Goal: Task Accomplishment & Management: Manage account settings

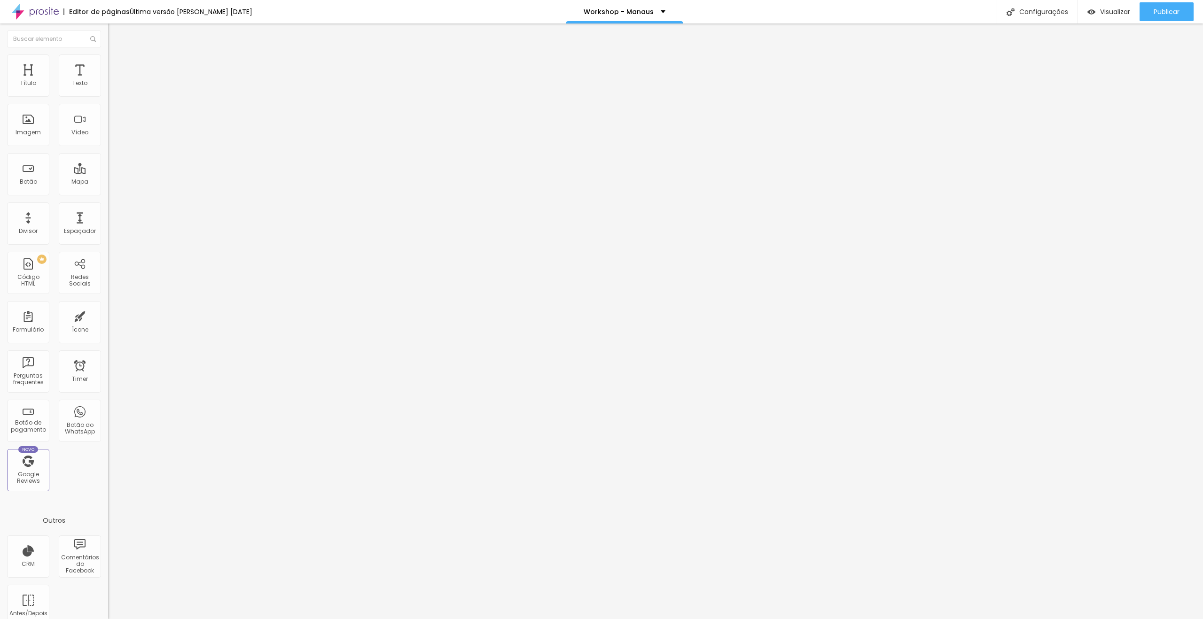
click at [108, 81] on span "Trocar imagem" at bounding box center [133, 77] width 51 height 8
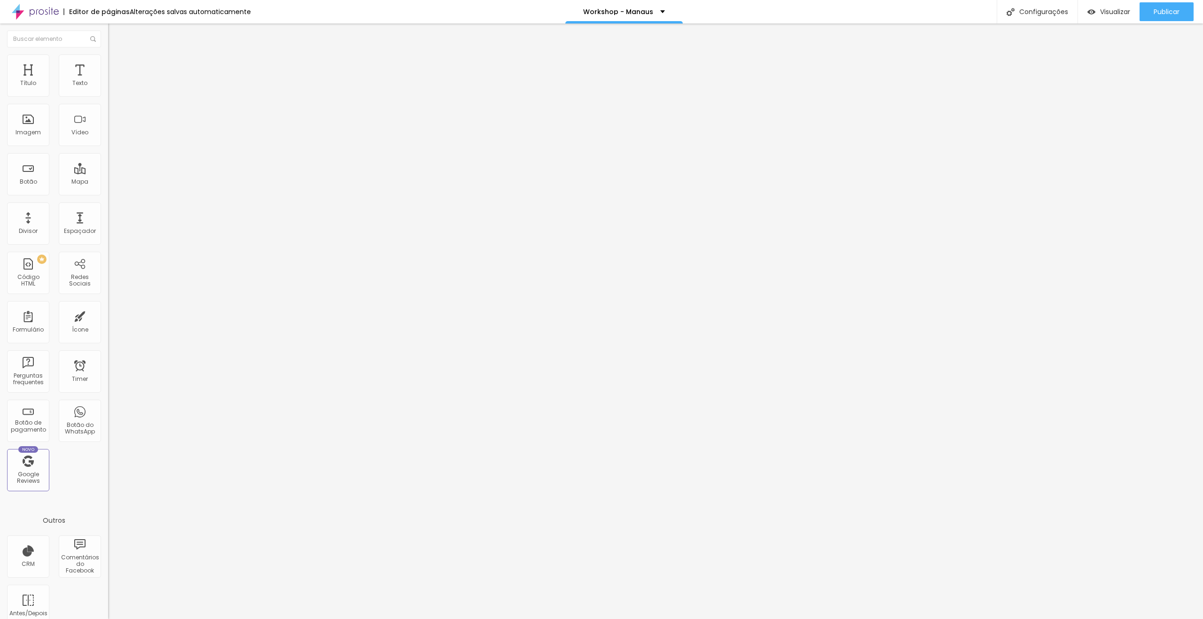
drag, startPoint x: 125, startPoint y: 156, endPoint x: 674, endPoint y: 314, distance: 571.3
click at [108, 81] on img at bounding box center [111, 78] width 6 height 6
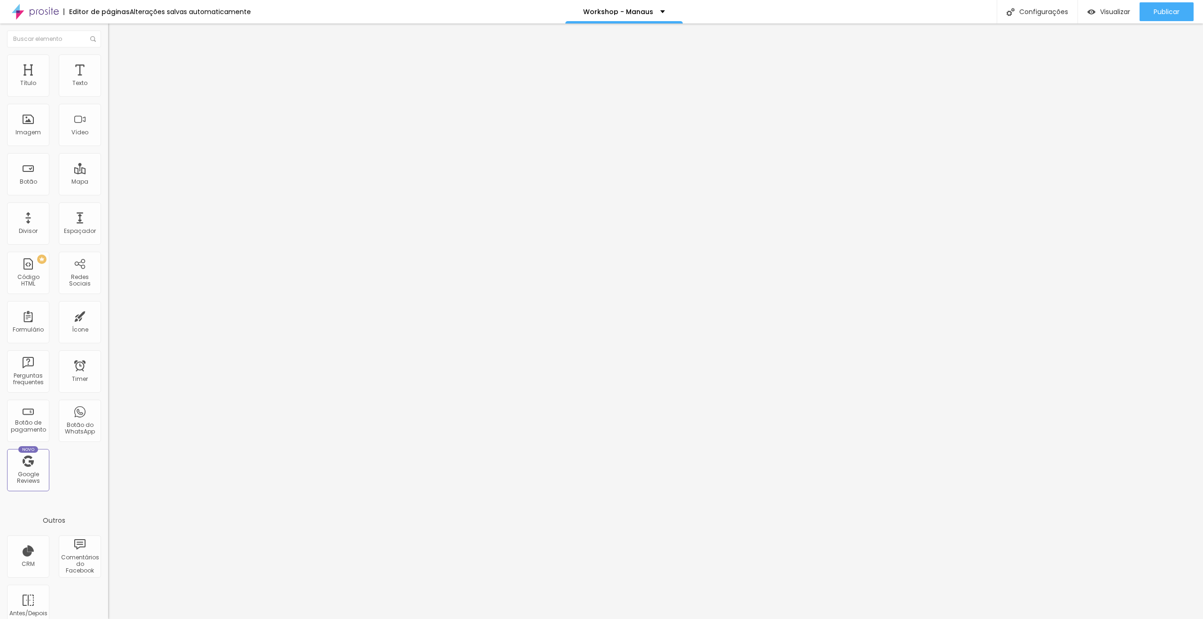
click at [588, 619] on div "Código HTML" at bounding box center [601, 622] width 1203 height 6
click at [777, 619] on div at bounding box center [601, 629] width 1203 height 8
click at [1170, 12] on span "Publicar" at bounding box center [1167, 12] width 26 height 8
click at [108, 59] on img at bounding box center [112, 59] width 8 height 8
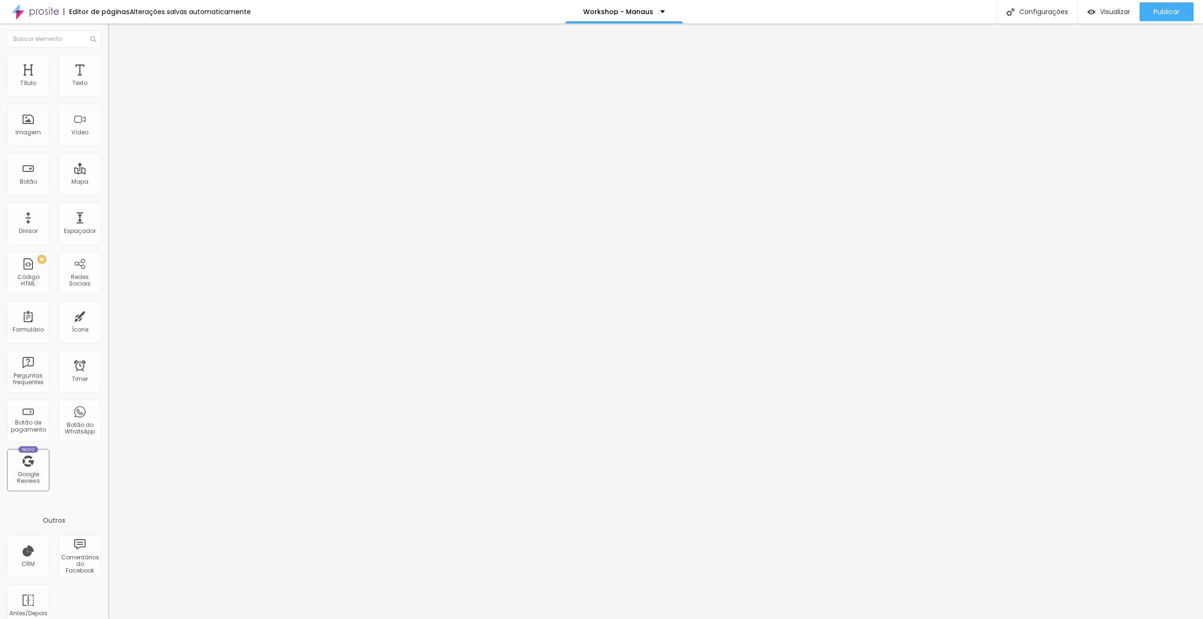
click at [108, 63] on ul "Conteúdo Avançado" at bounding box center [162, 54] width 108 height 19
click at [108, 55] on li "Conteúdo" at bounding box center [162, 49] width 108 height 9
click at [108, 81] on img at bounding box center [111, 78] width 6 height 6
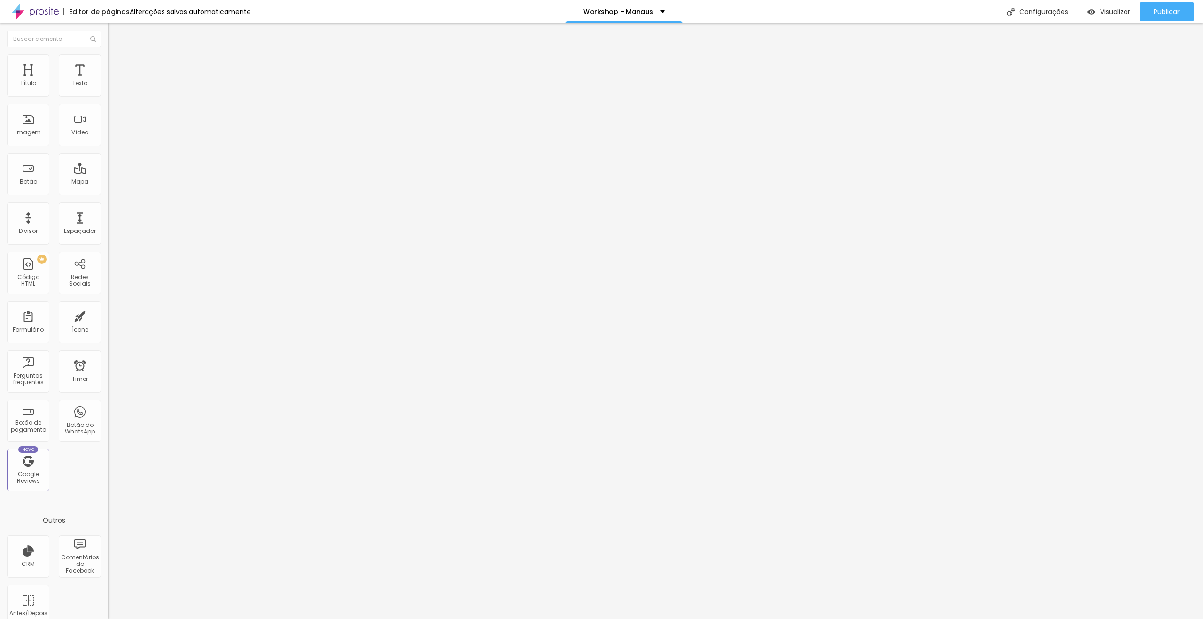
drag, startPoint x: 438, startPoint y: 216, endPoint x: 601, endPoint y: 352, distance: 212.8
drag, startPoint x: 443, startPoint y: 360, endPoint x: 439, endPoint y: 217, distance: 142.9
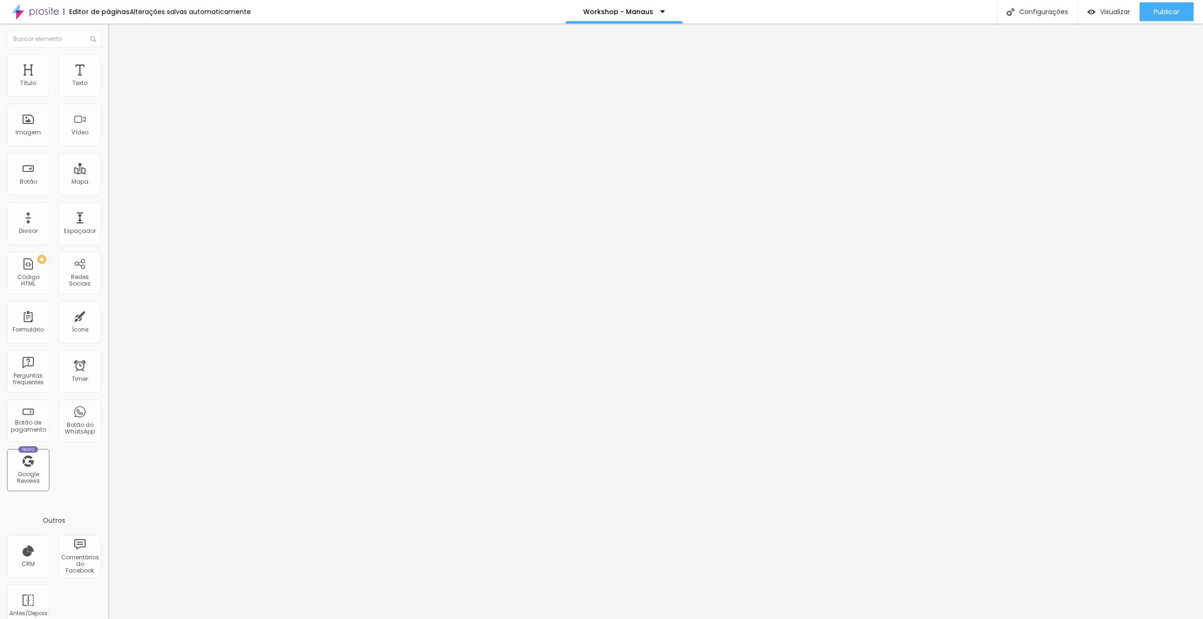
drag, startPoint x: 450, startPoint y: 311, endPoint x: 435, endPoint y: 311, distance: 14.6
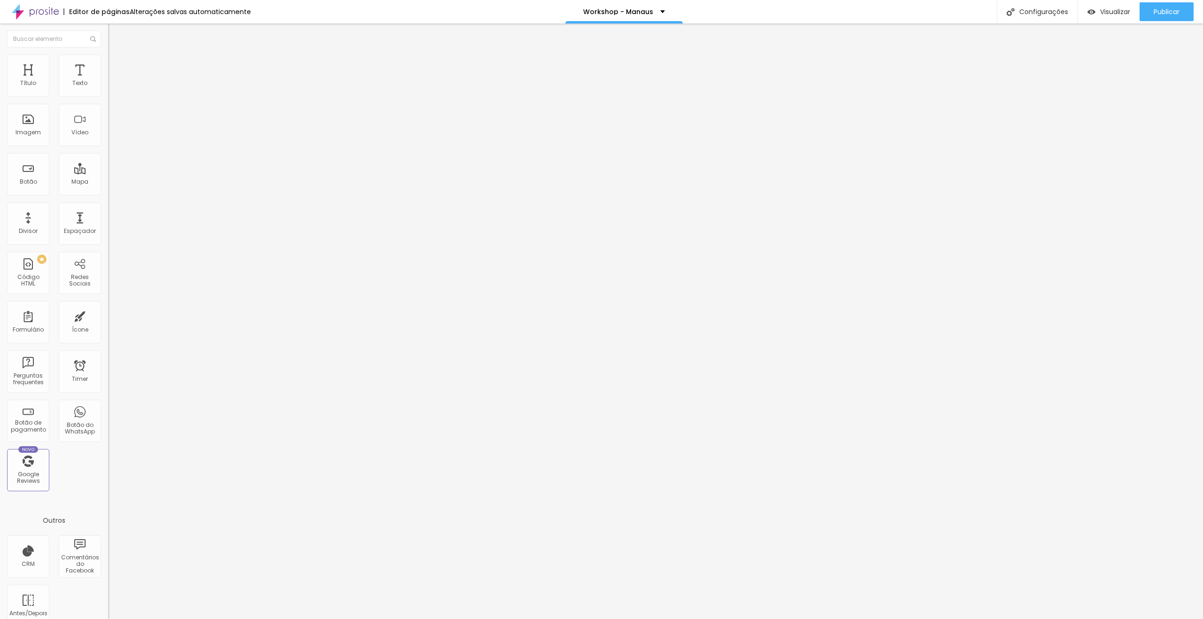
drag, startPoint x: 438, startPoint y: 215, endPoint x: 440, endPoint y: 303, distance: 87.9
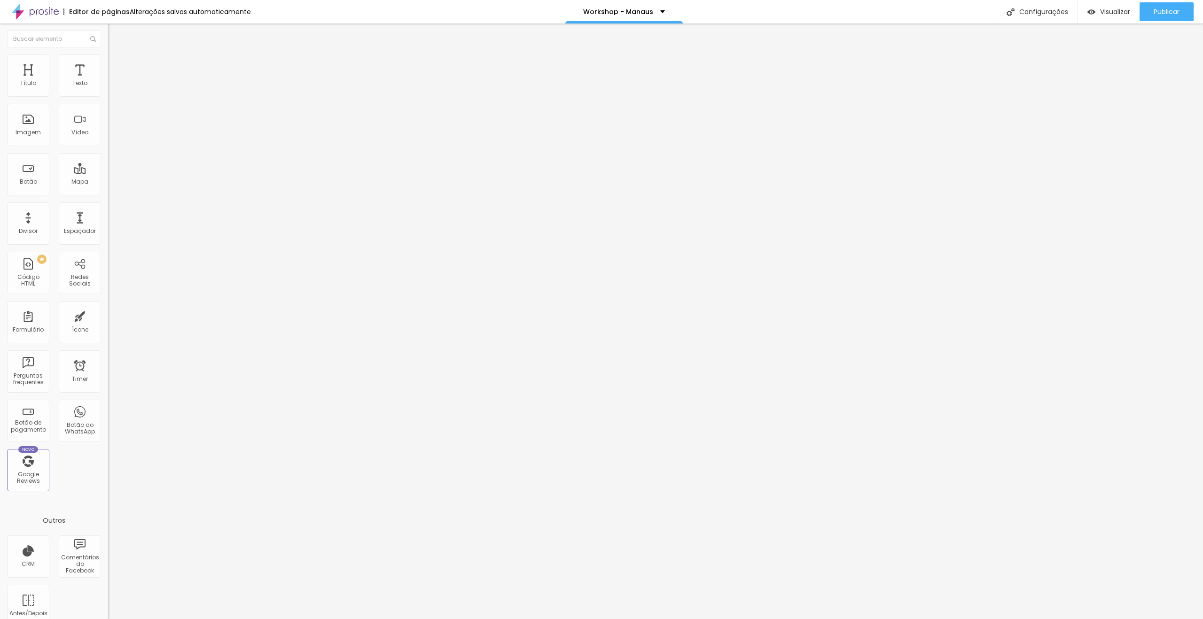
click at [1156, 9] on span "Publicar" at bounding box center [1167, 12] width 26 height 8
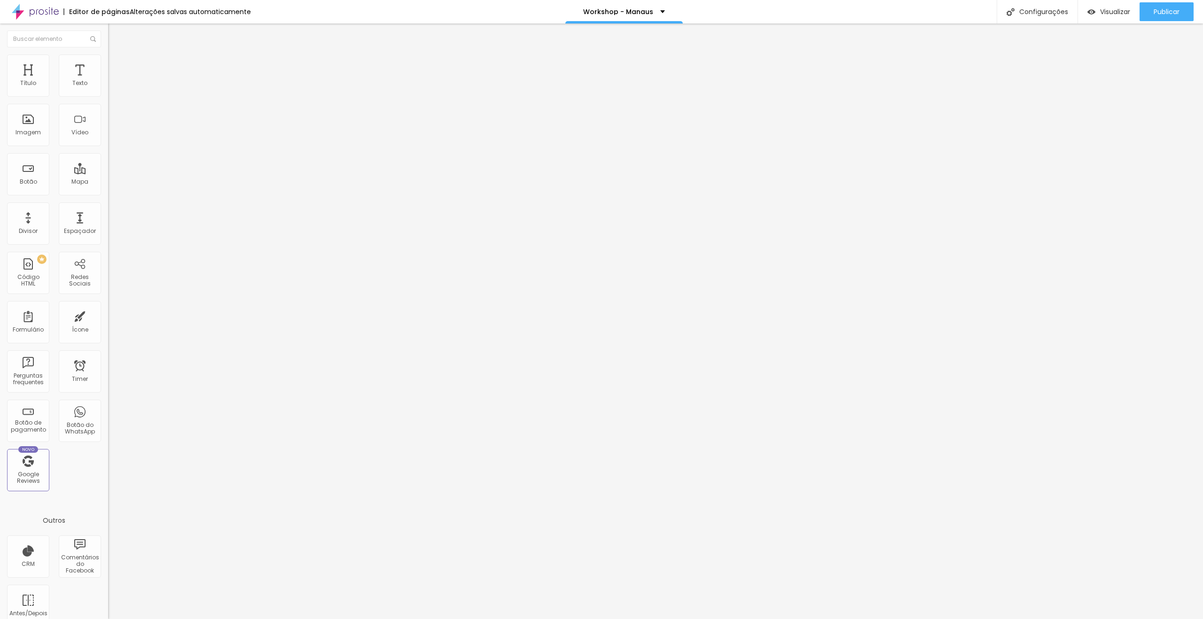
click at [108, 81] on span "Trocar imagem" at bounding box center [133, 77] width 51 height 8
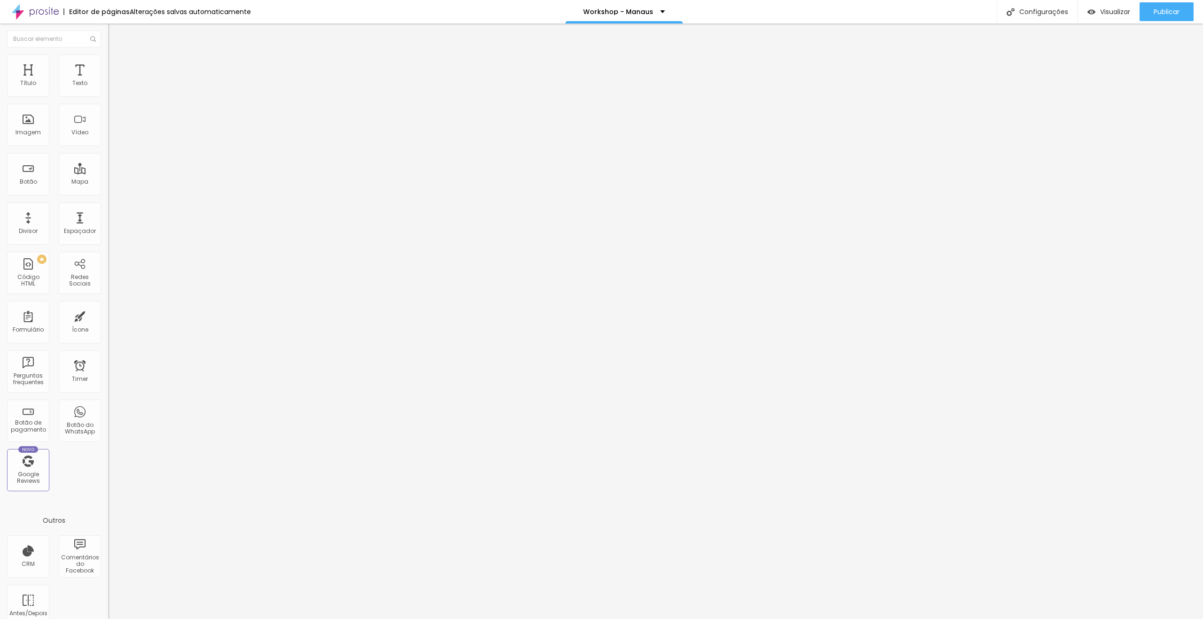
click at [108, 81] on span "Trocar imagem" at bounding box center [133, 77] width 51 height 8
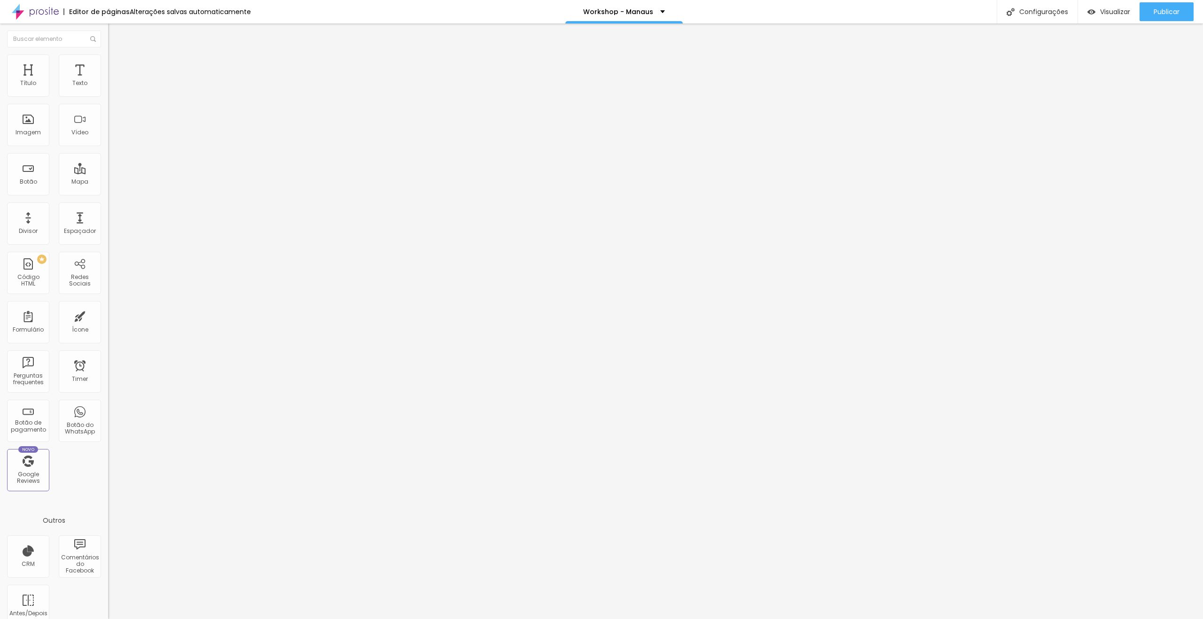
click at [108, 81] on span "Trocar imagem" at bounding box center [133, 77] width 51 height 8
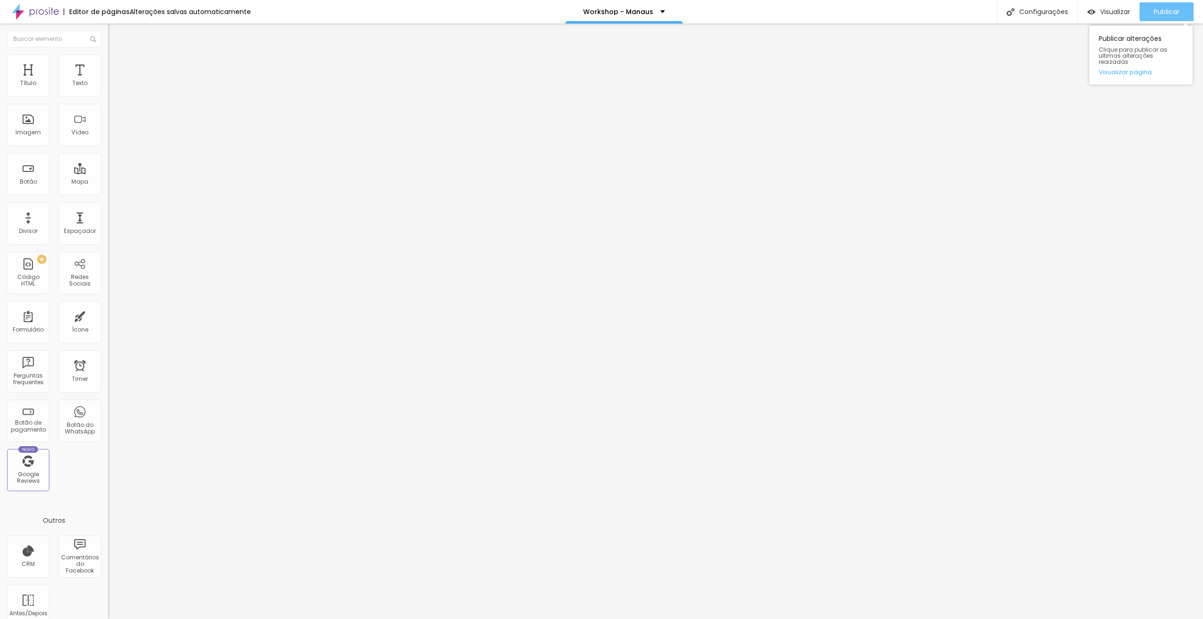
click at [1170, 12] on span "Publicar" at bounding box center [1167, 12] width 26 height 8
click at [1133, 69] on link "Visualizar página" at bounding box center [1141, 72] width 85 height 6
click at [108, 191] on input "[URL][DOMAIN_NAME]" at bounding box center [164, 188] width 113 height 9
paste input "IiQujUsmZcU8oBKSSt14sZ"
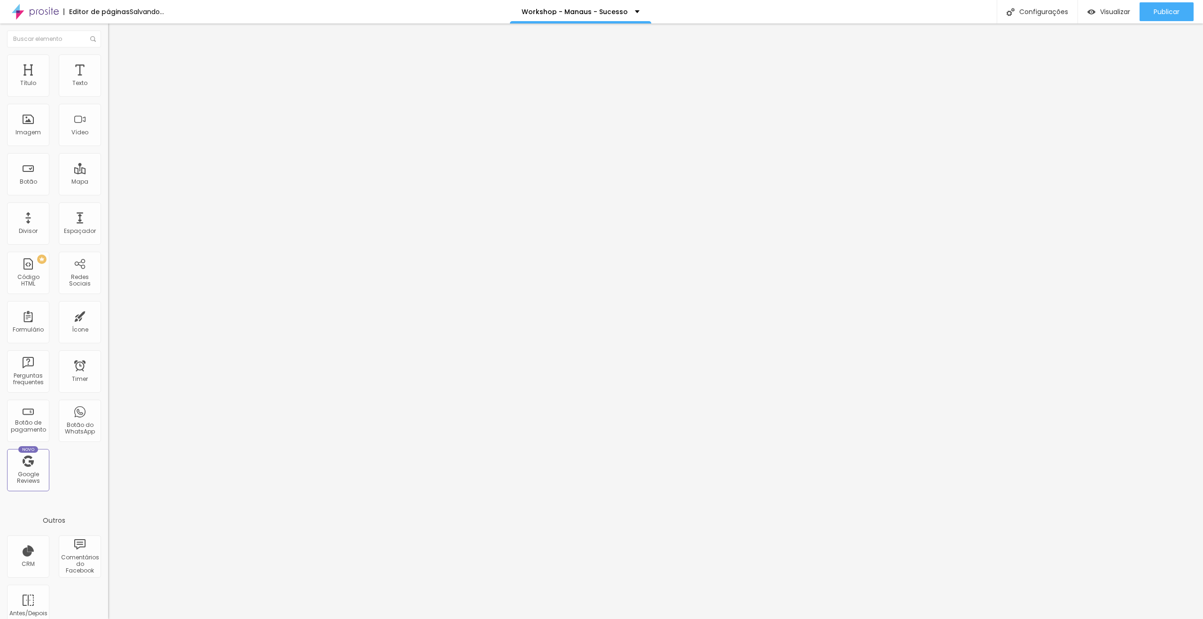
type input "[URL][DOMAIN_NAME]"
click at [1150, 5] on button "Publicar" at bounding box center [1166, 11] width 54 height 19
click at [1129, 69] on link "Visualizar página" at bounding box center [1141, 72] width 85 height 6
